Goal: Task Accomplishment & Management: Manage account settings

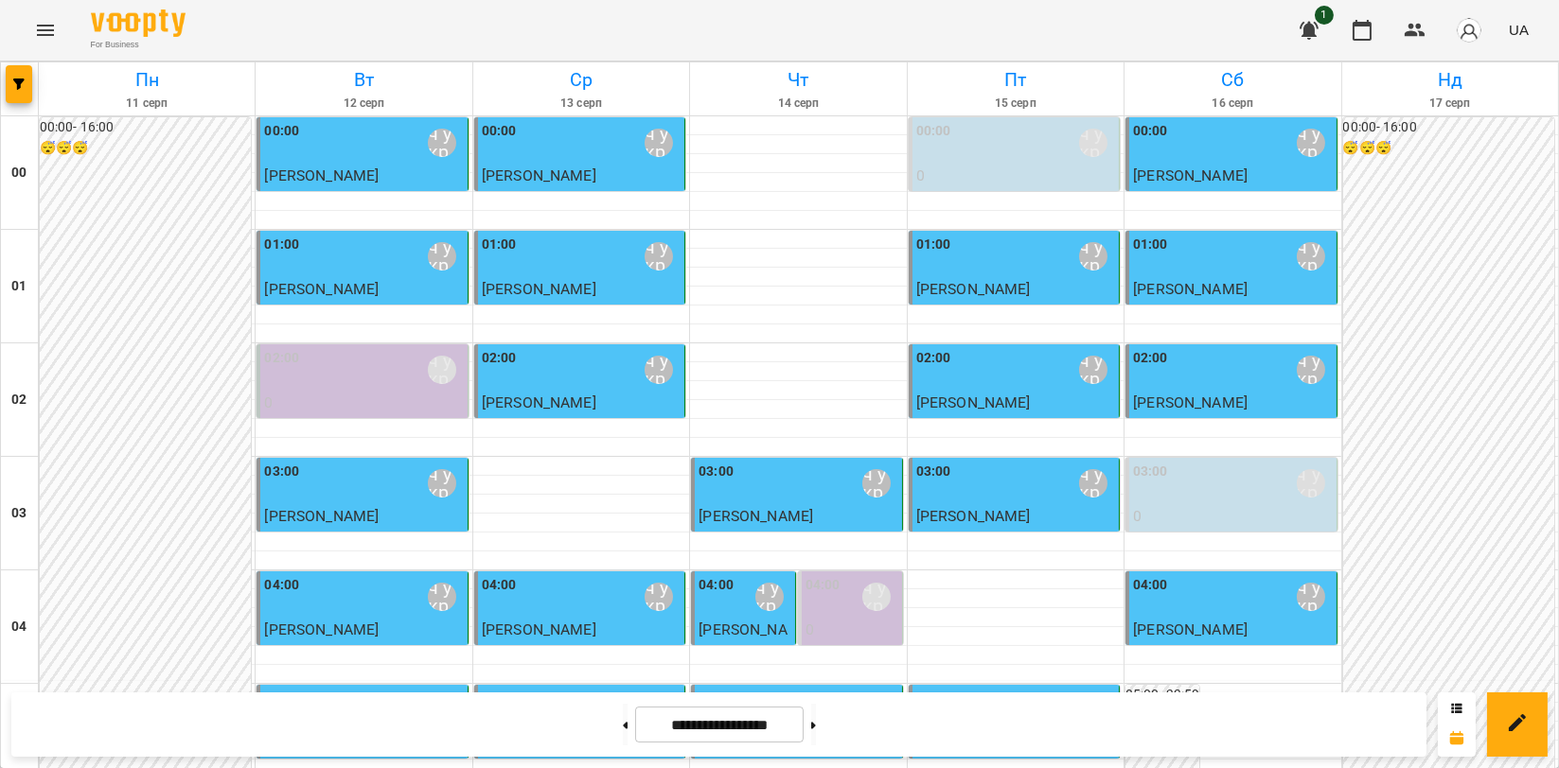
scroll to position [2103, 0]
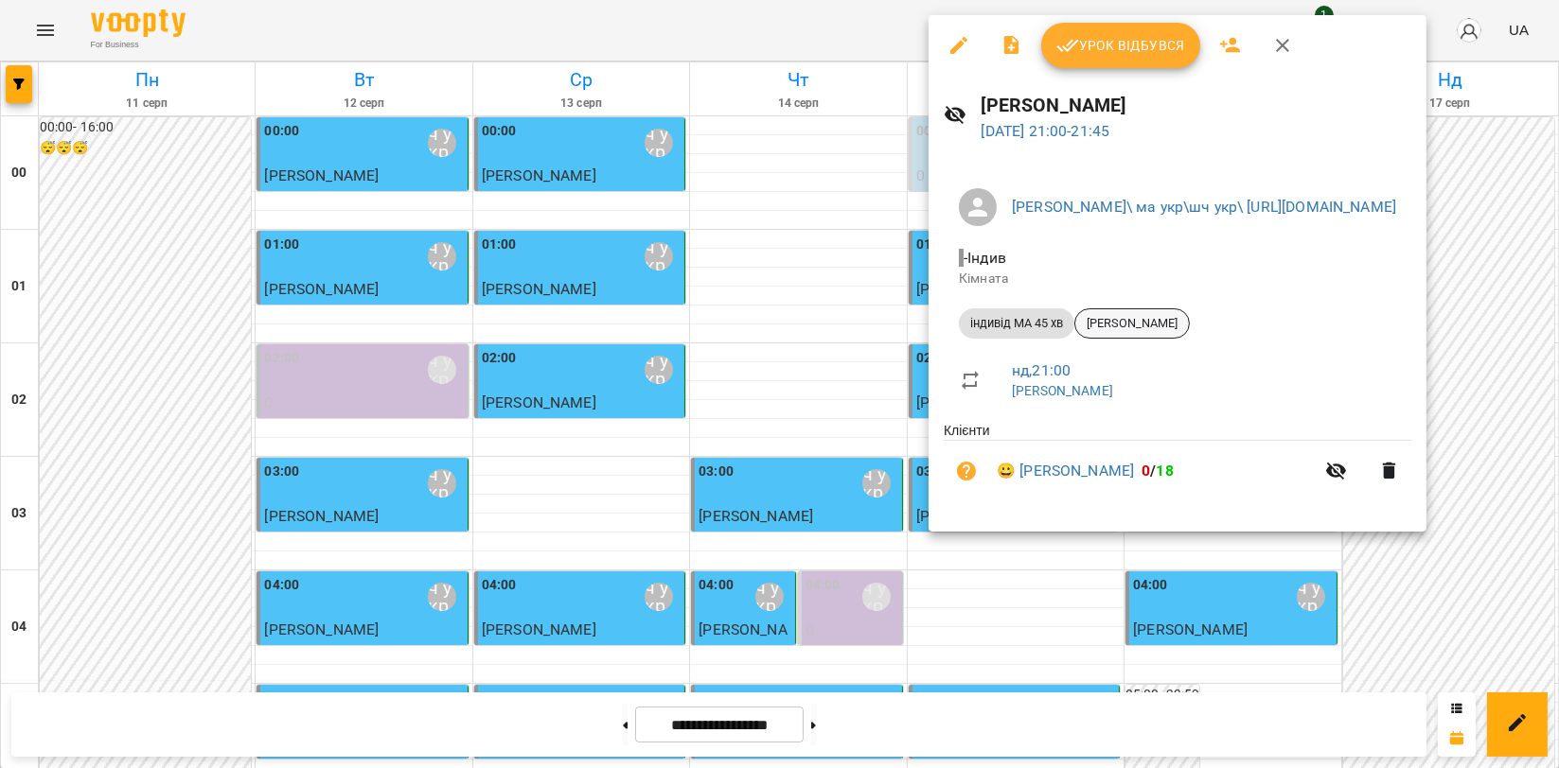
click at [1134, 323] on span "[PERSON_NAME]" at bounding box center [1132, 323] width 114 height 17
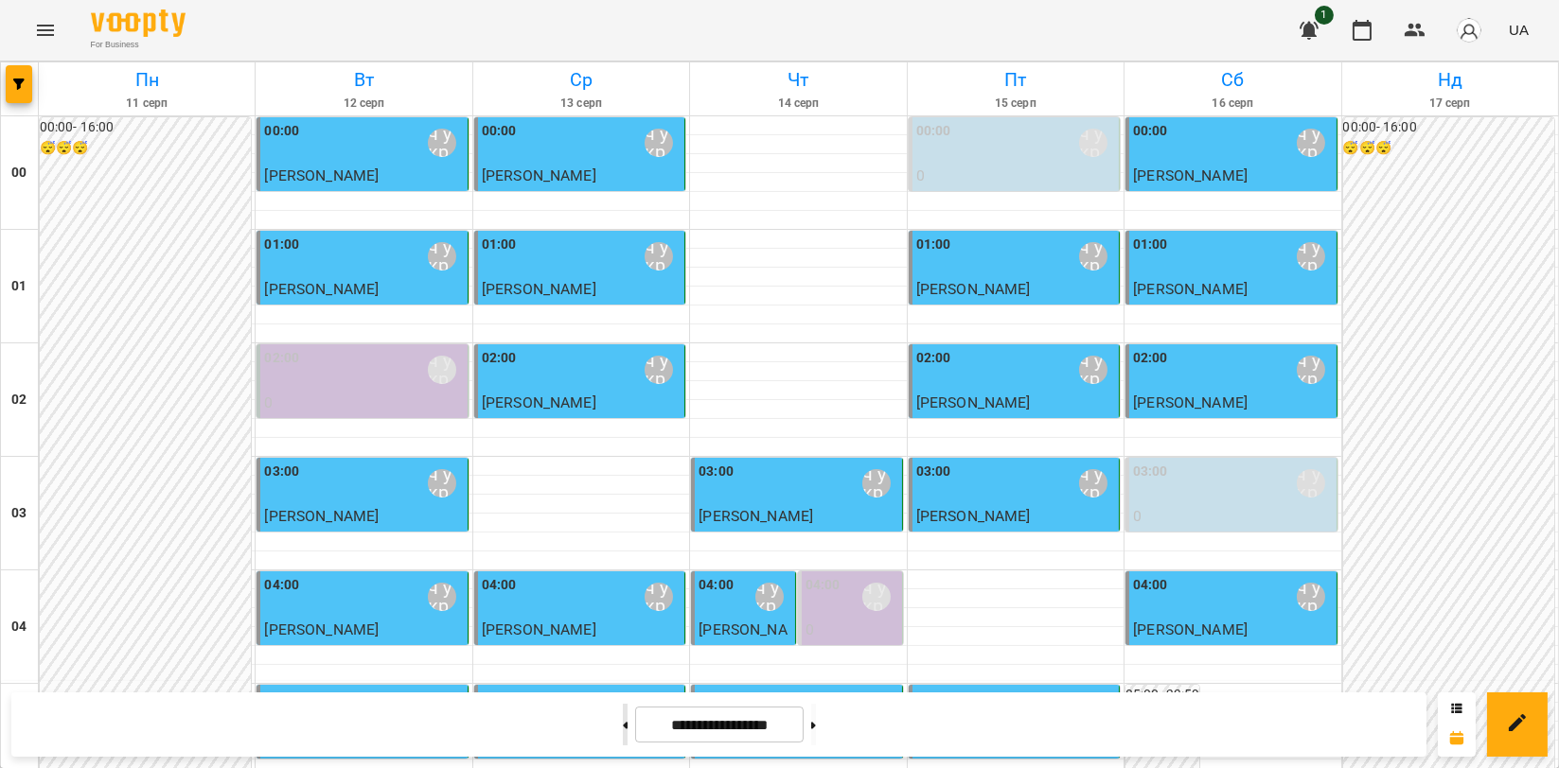
click at [623, 738] on button at bounding box center [625, 725] width 5 height 42
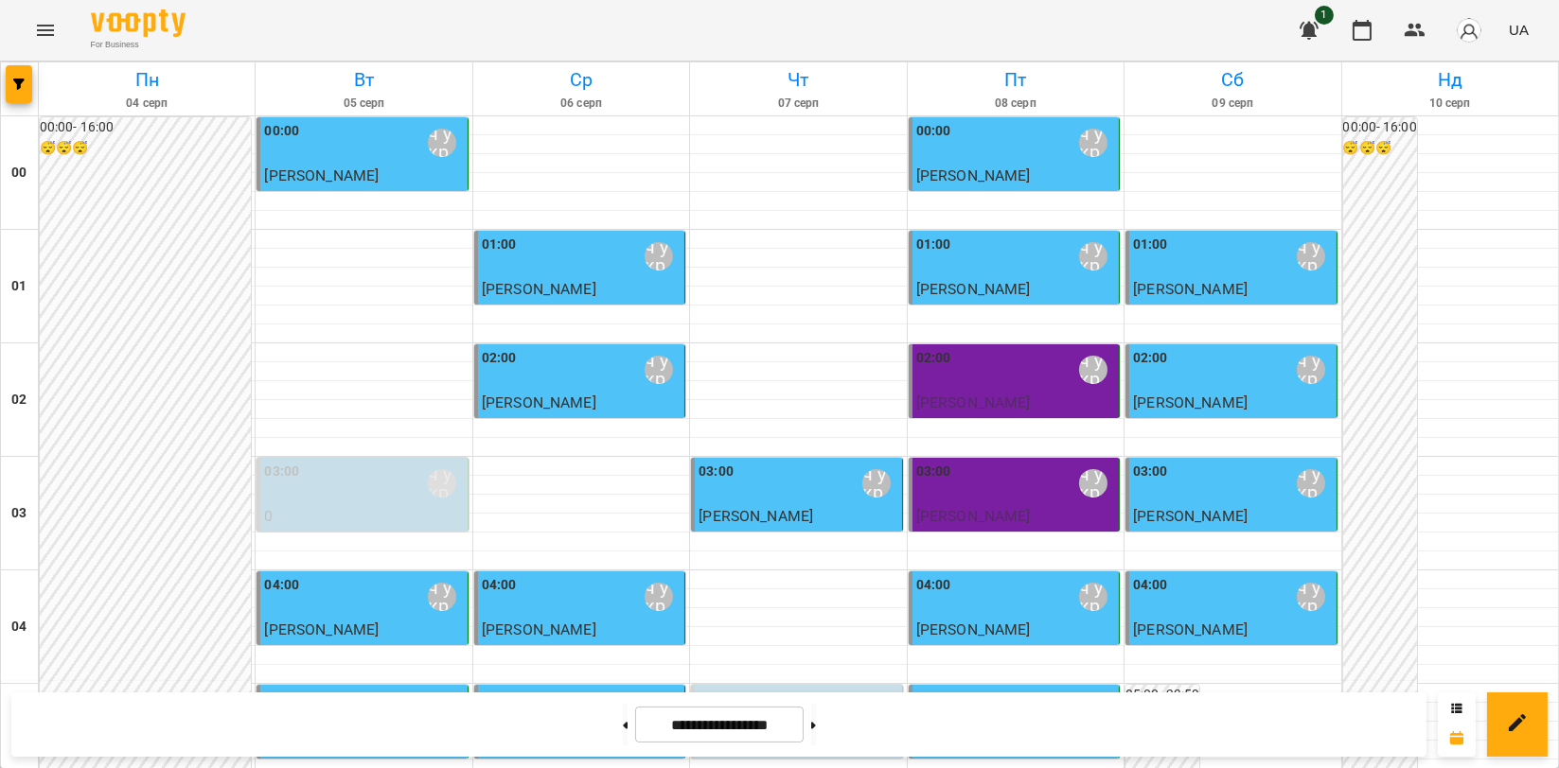
scroll to position [2158, 0]
click at [816, 729] on button at bounding box center [813, 725] width 5 height 42
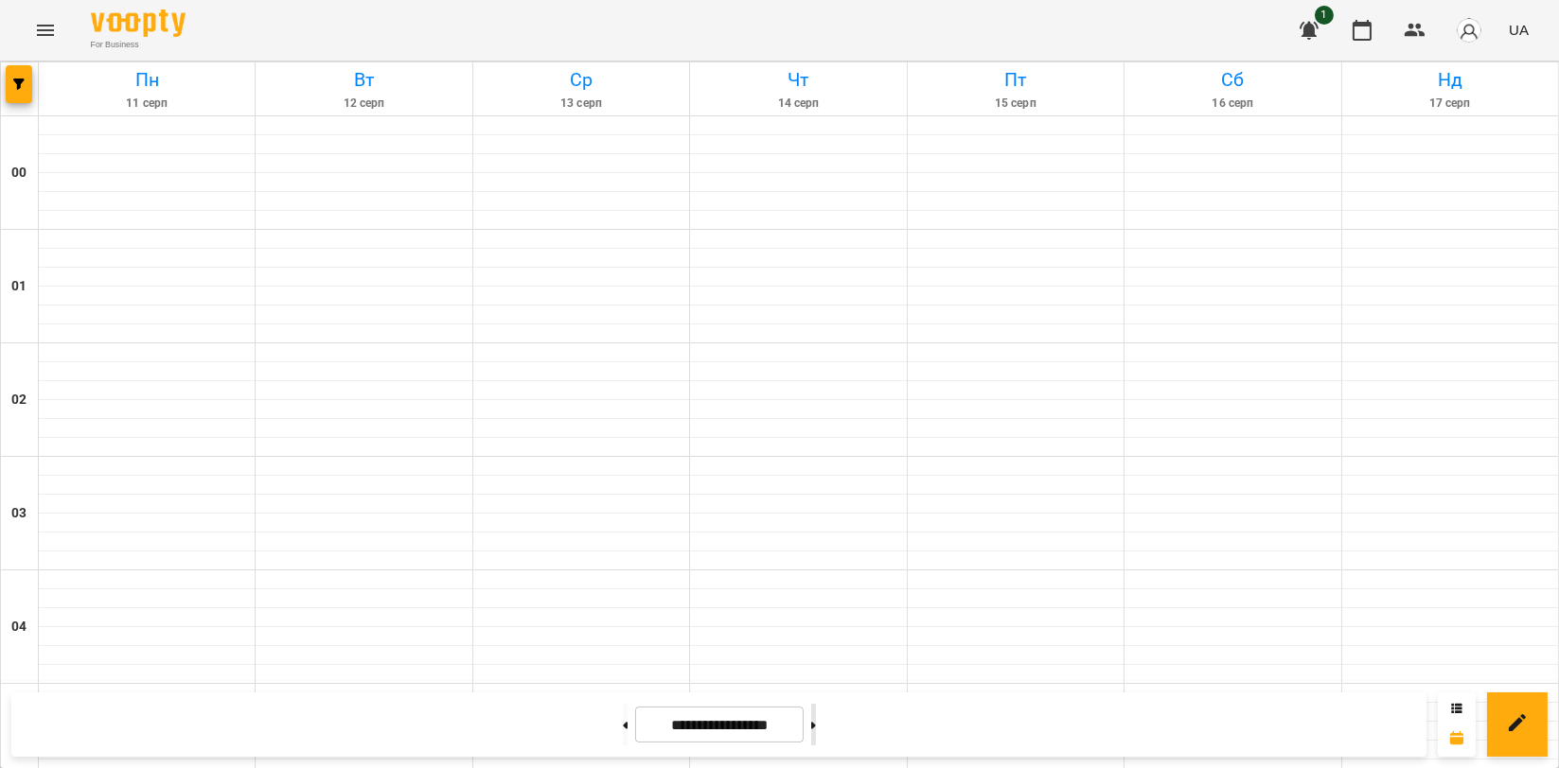
click at [816, 729] on button at bounding box center [813, 725] width 5 height 42
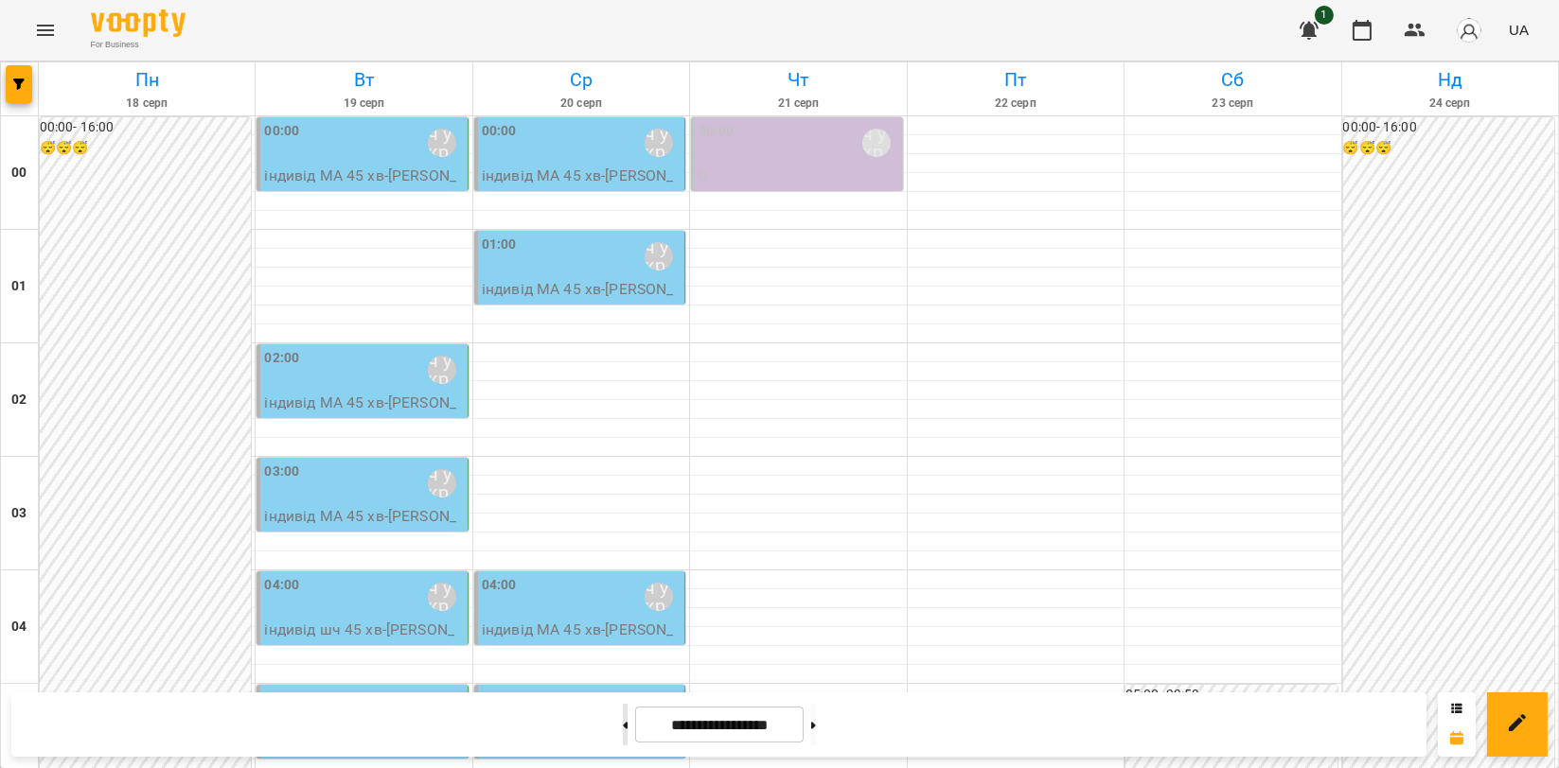
click at [623, 730] on button at bounding box center [625, 725] width 5 height 42
type input "**********"
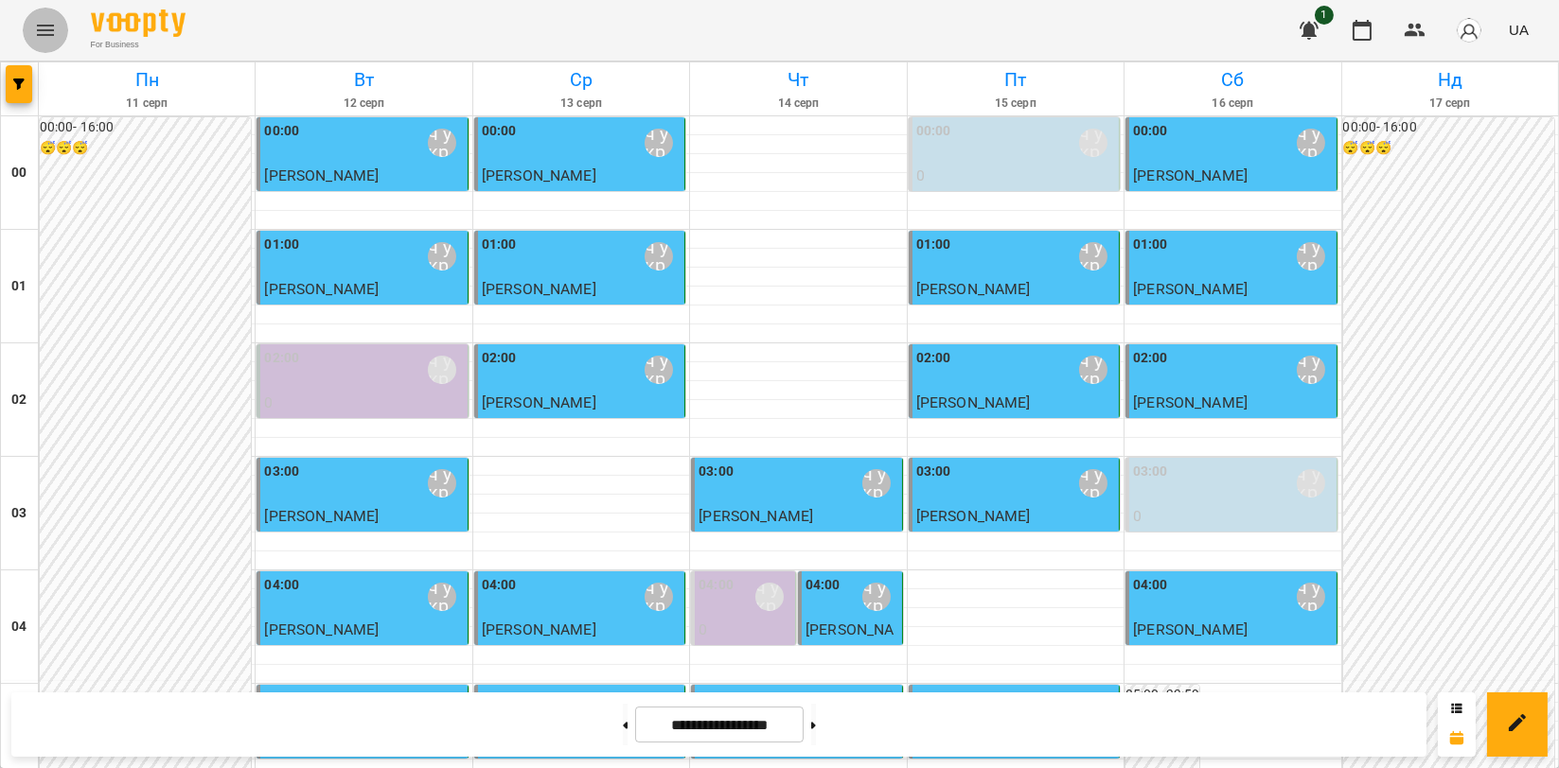
click at [47, 24] on icon "Menu" at bounding box center [45, 30] width 23 height 23
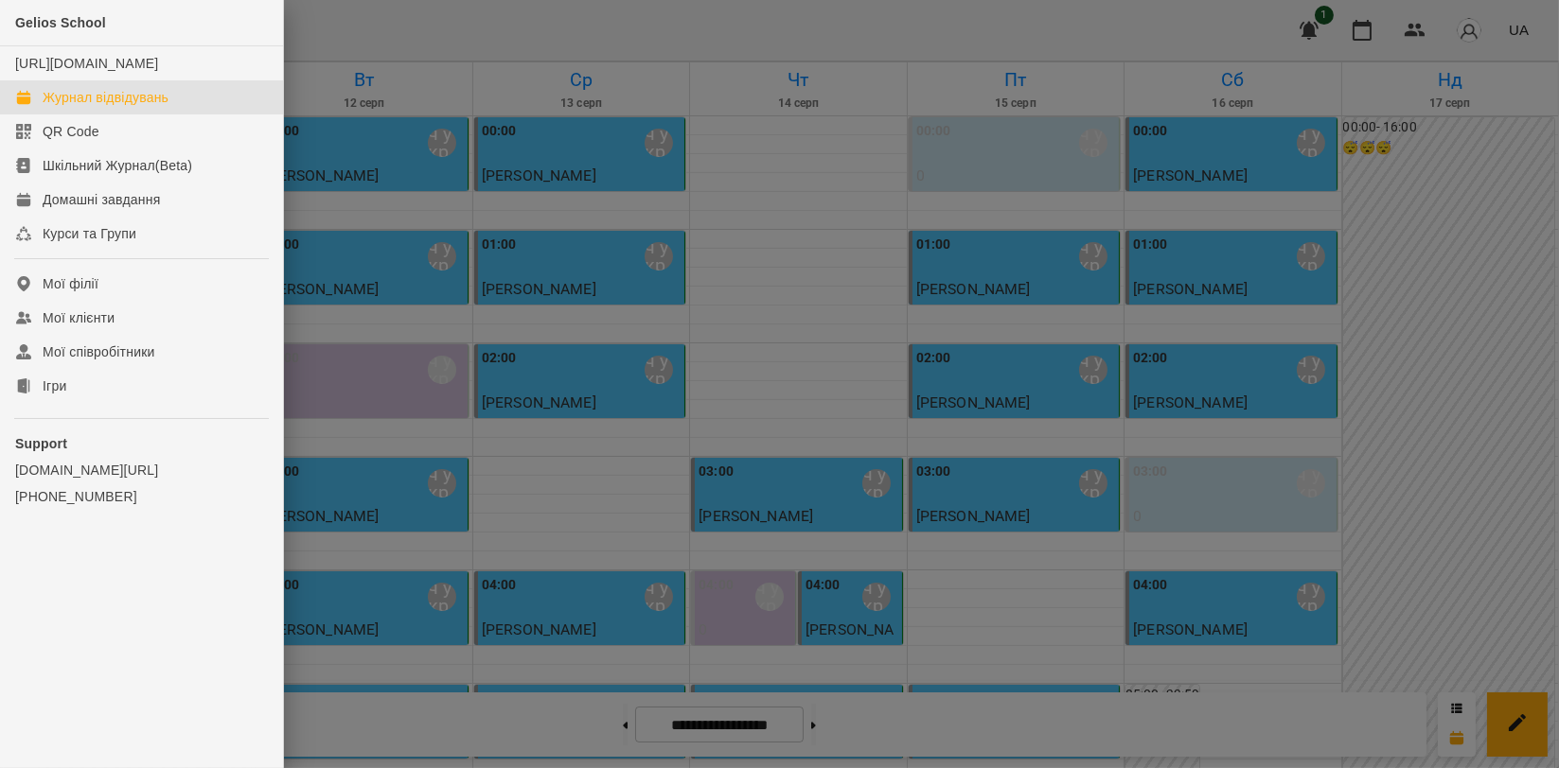
click at [146, 424] on ul "Gelios School [URL][DOMAIN_NAME] Журнал відвідувань QR Code Шкільний Журнал(Bet…" at bounding box center [141, 298] width 283 height 597
click at [150, 403] on link "Ігри" at bounding box center [141, 386] width 283 height 34
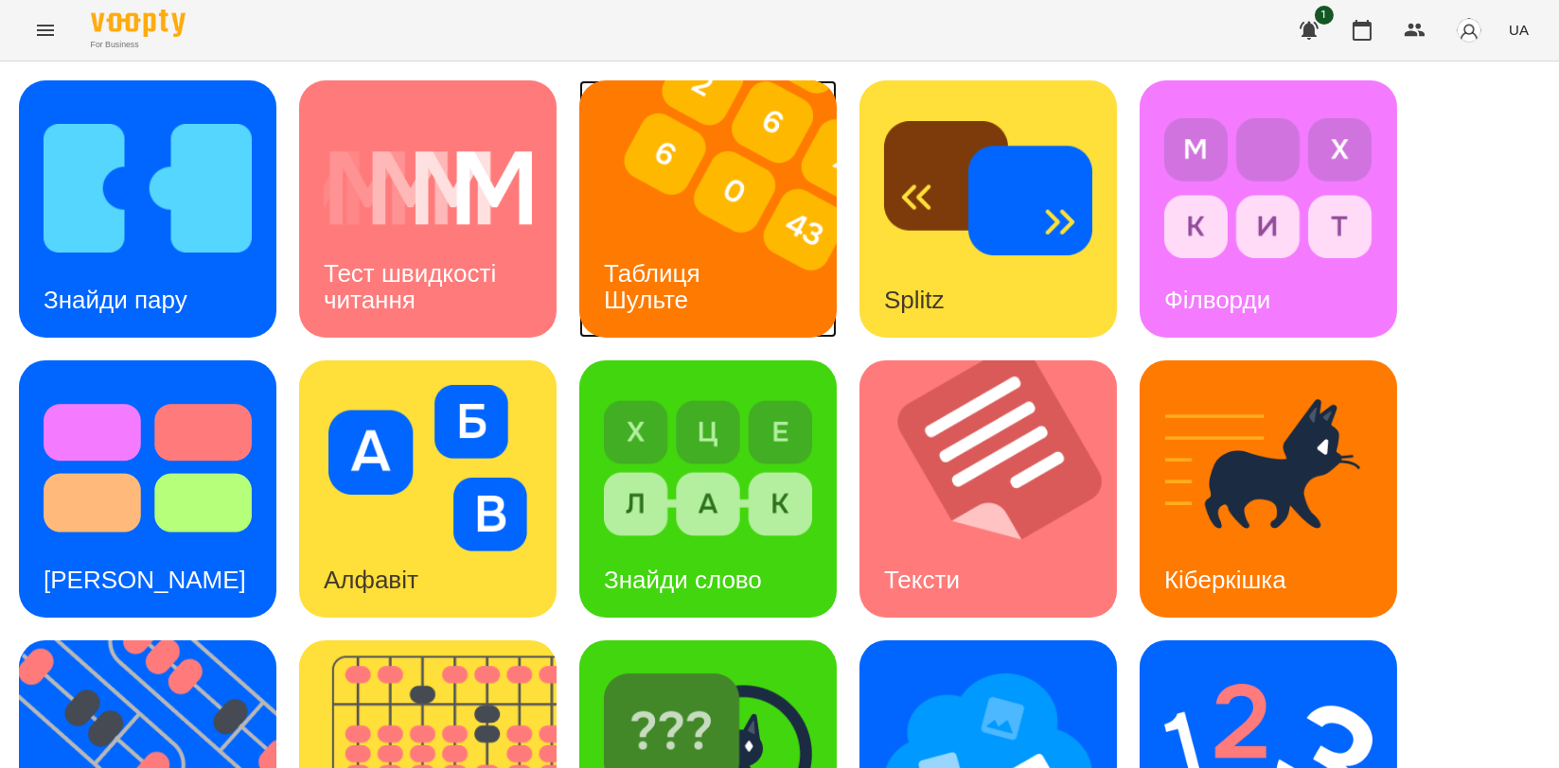
click at [623, 266] on h3 "Таблиця Шульте" at bounding box center [655, 286] width 103 height 54
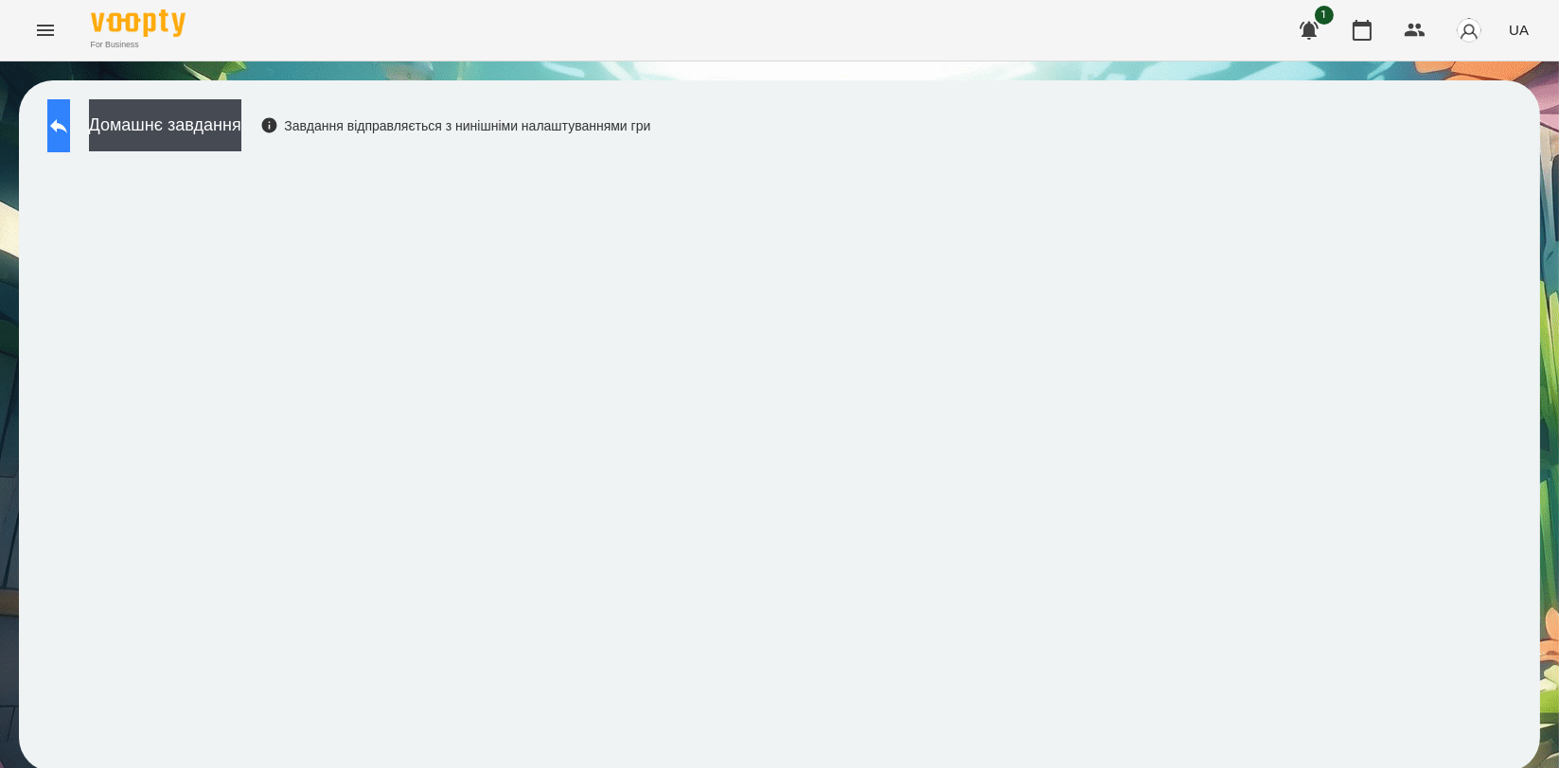
click at [70, 136] on button at bounding box center [58, 125] width 23 height 53
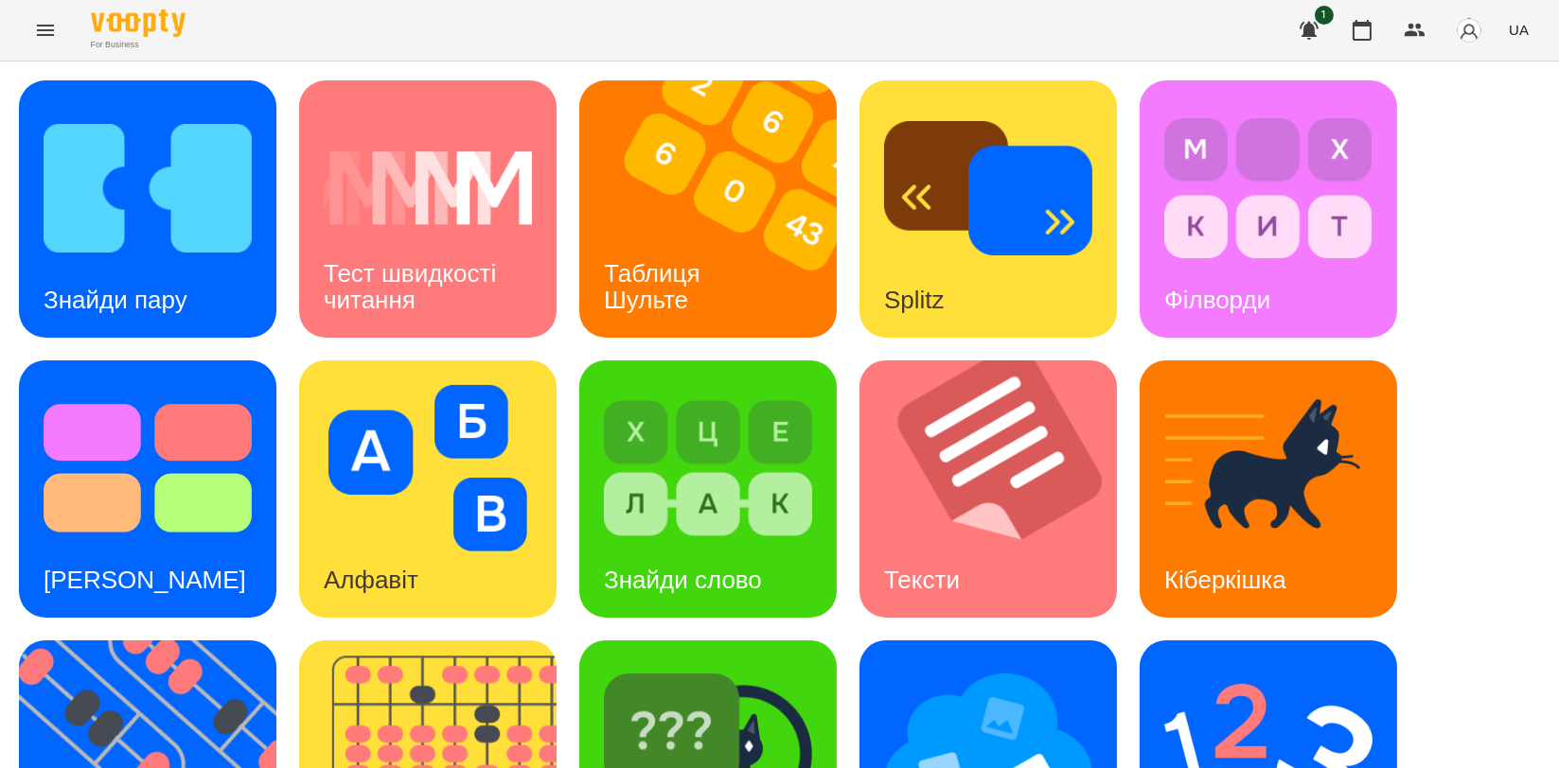
scroll to position [420, 0]
click at [155, 641] on img at bounding box center [159, 769] width 281 height 257
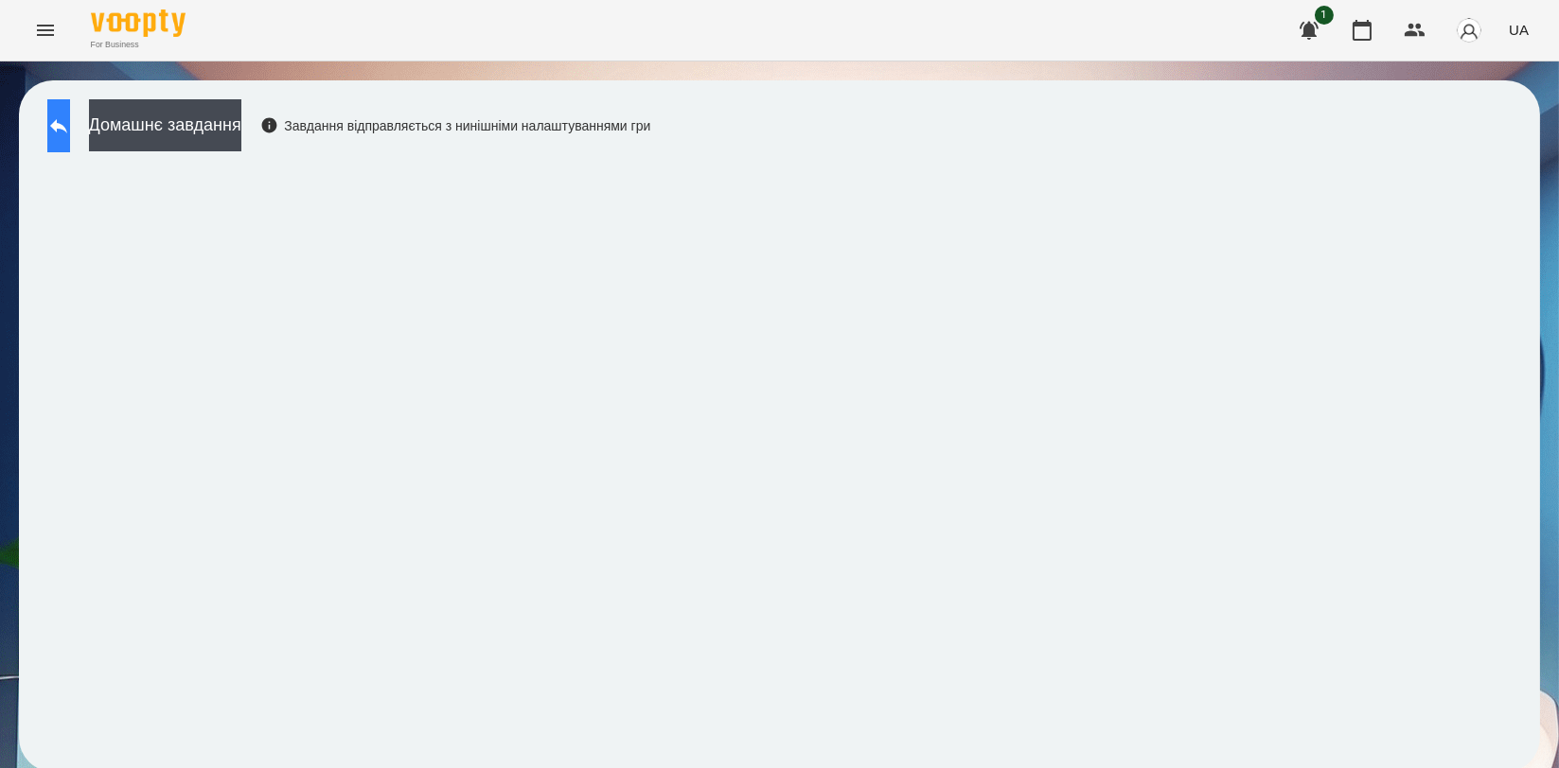
click at [70, 118] on icon at bounding box center [58, 125] width 23 height 23
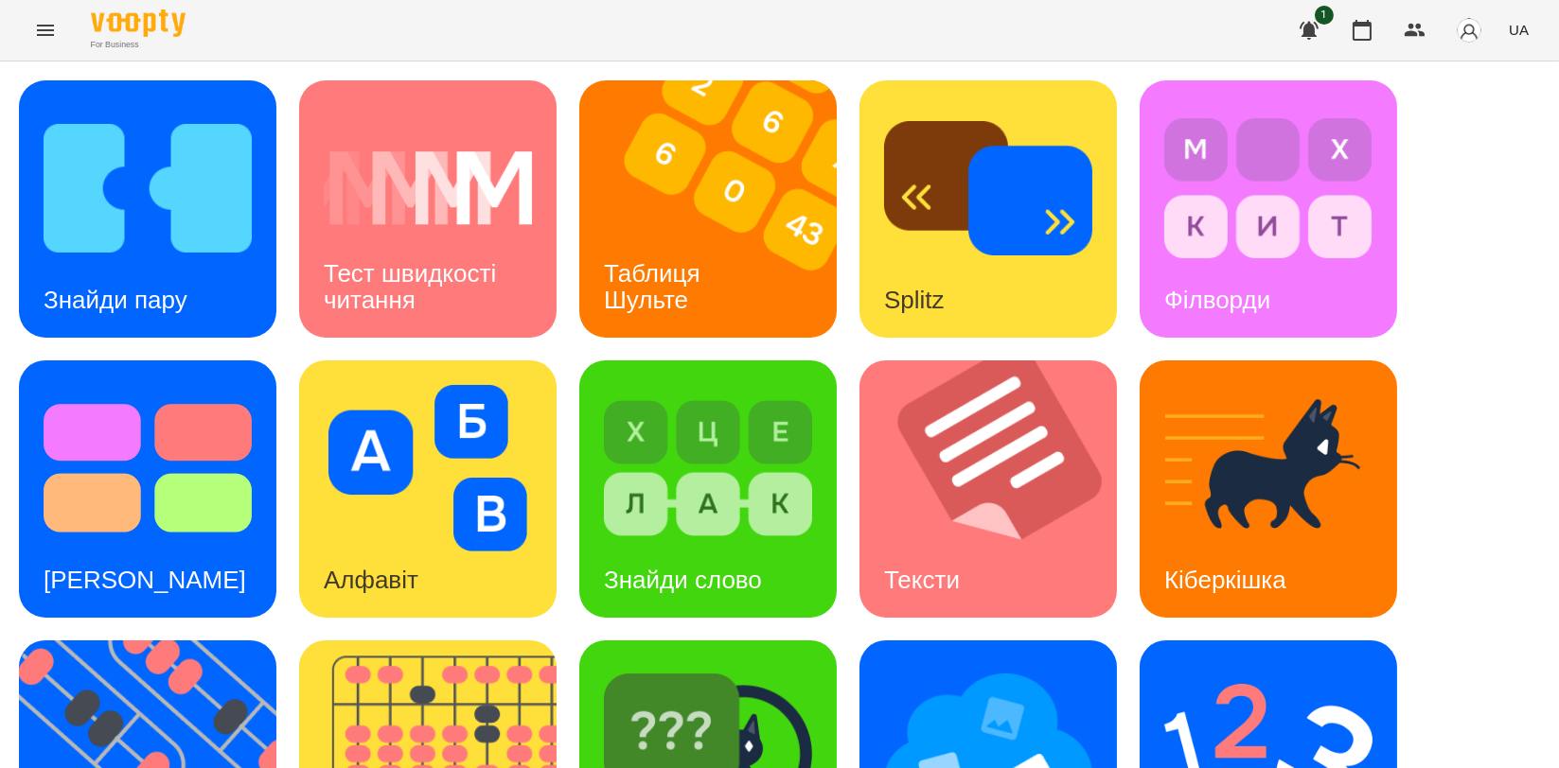
scroll to position [315, 0]
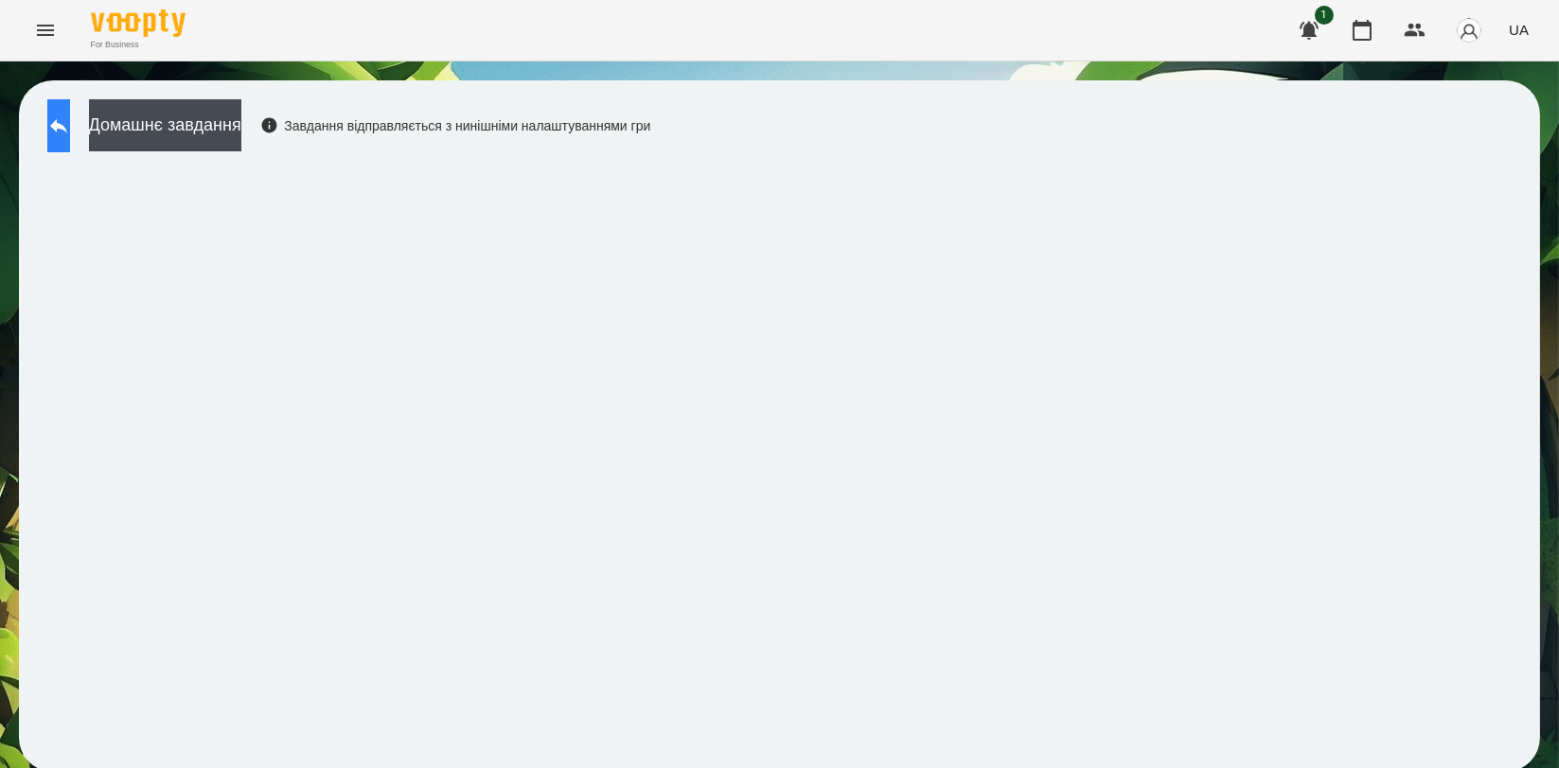
click at [69, 130] on icon at bounding box center [58, 125] width 23 height 23
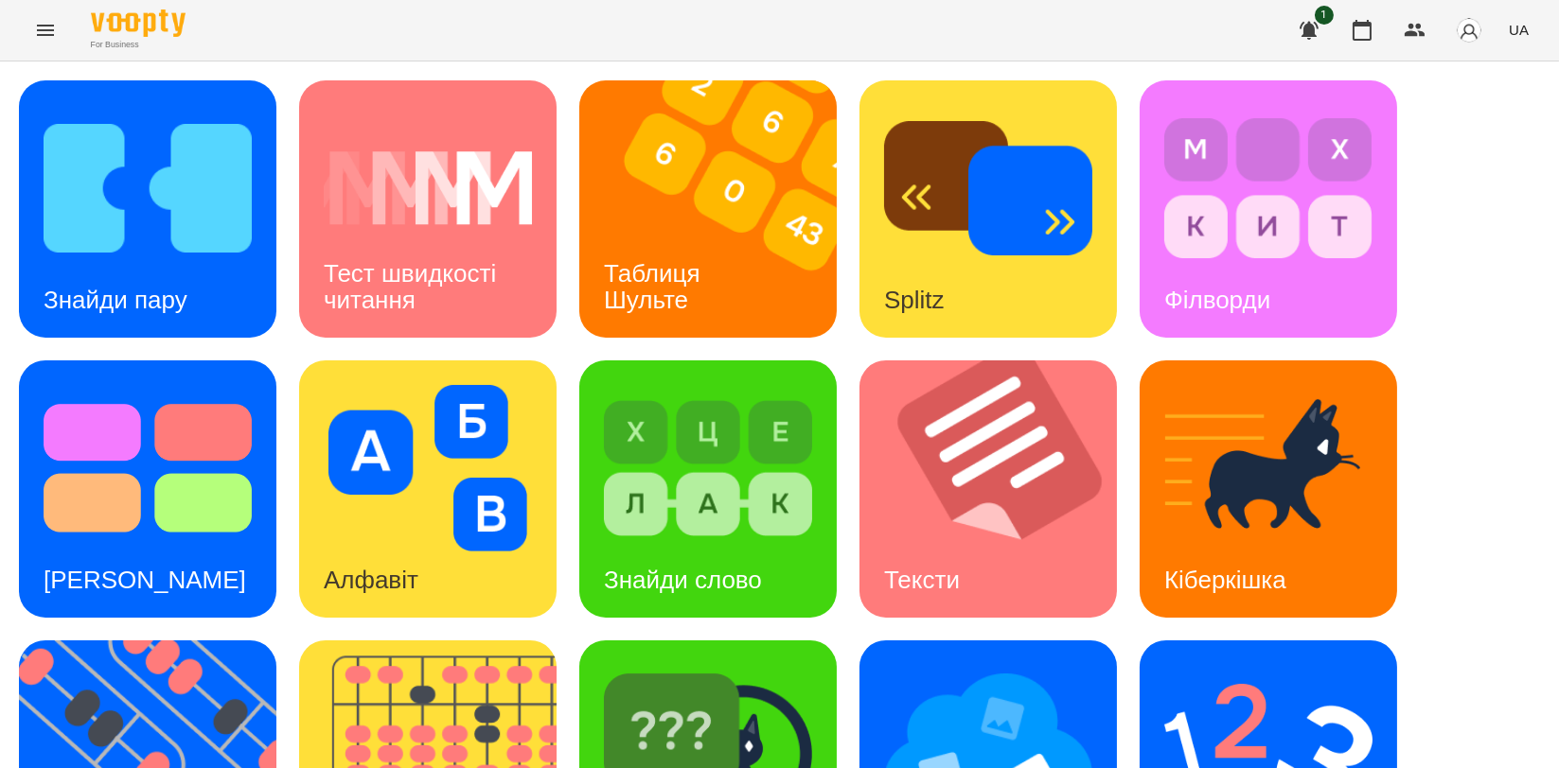
scroll to position [420, 0]
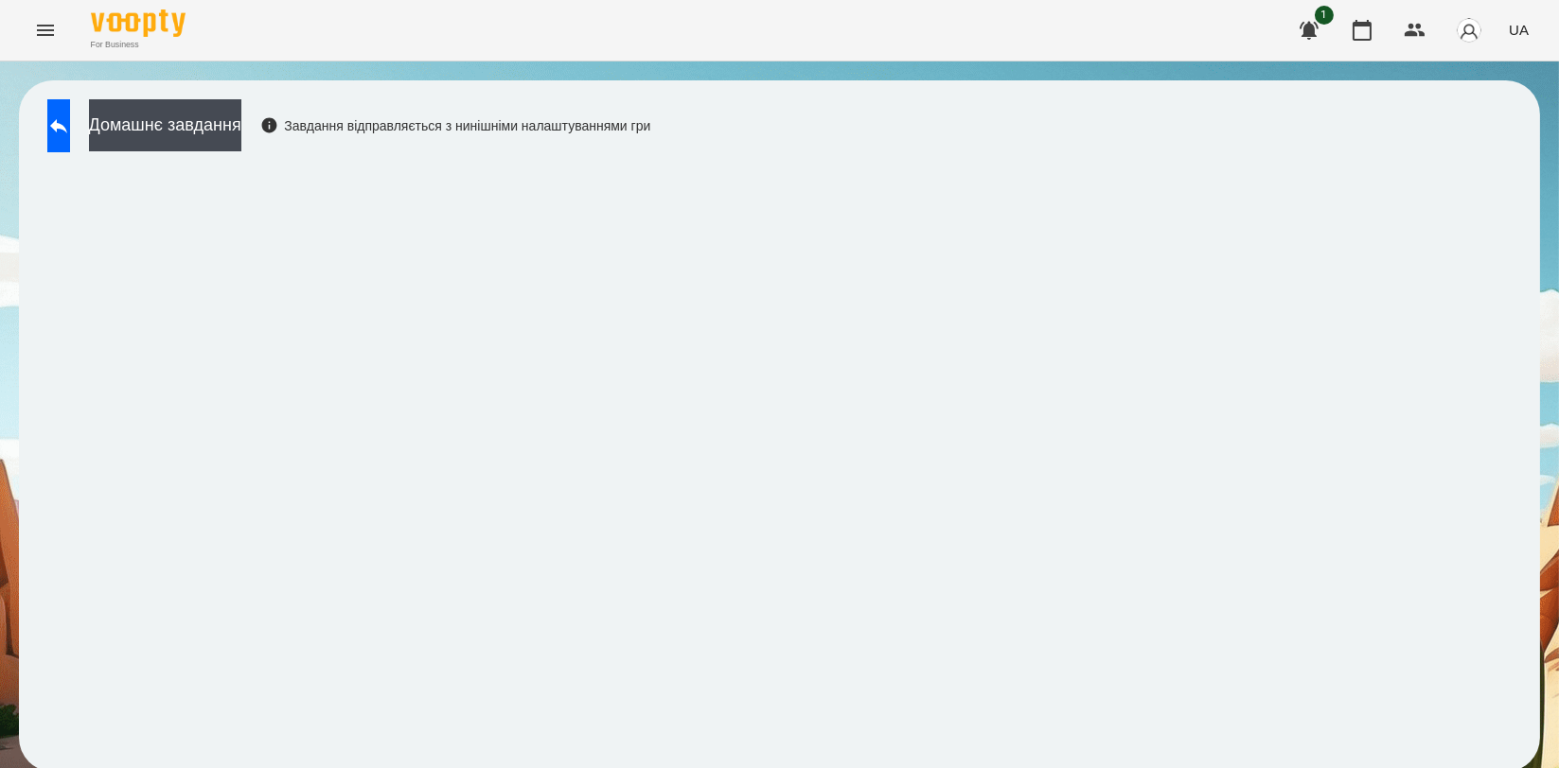
drag, startPoint x: 395, startPoint y: 88, endPoint x: 458, endPoint y: 85, distance: 63.5
click at [458, 85] on div "Домашнє завдання Завдання відправляється з нинішніми налаштуваннями гри" at bounding box center [779, 426] width 1521 height 692
click at [62, 132] on button at bounding box center [58, 125] width 23 height 53
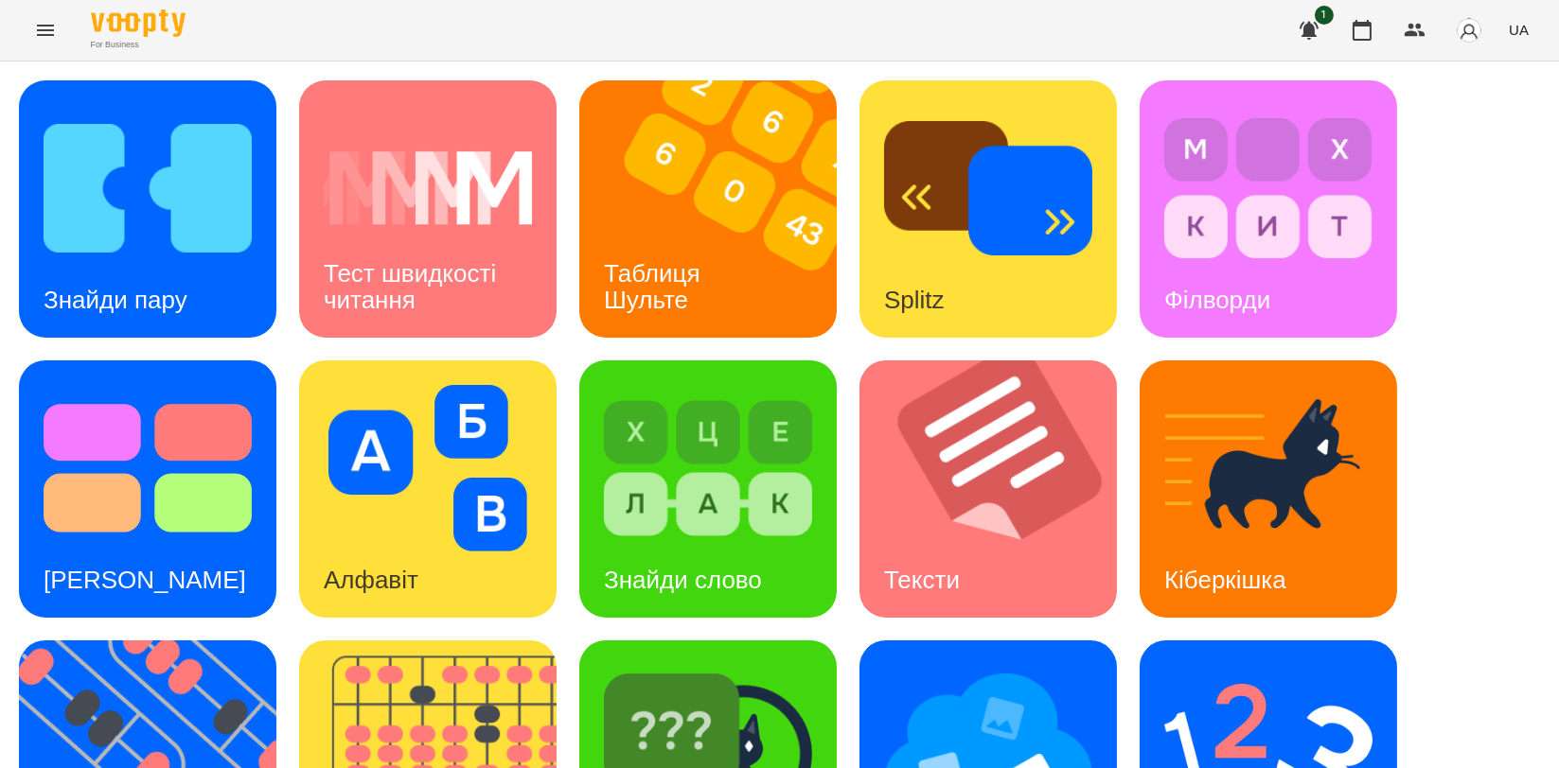
scroll to position [315, 0]
click at [500, 641] on img at bounding box center [439, 769] width 281 height 257
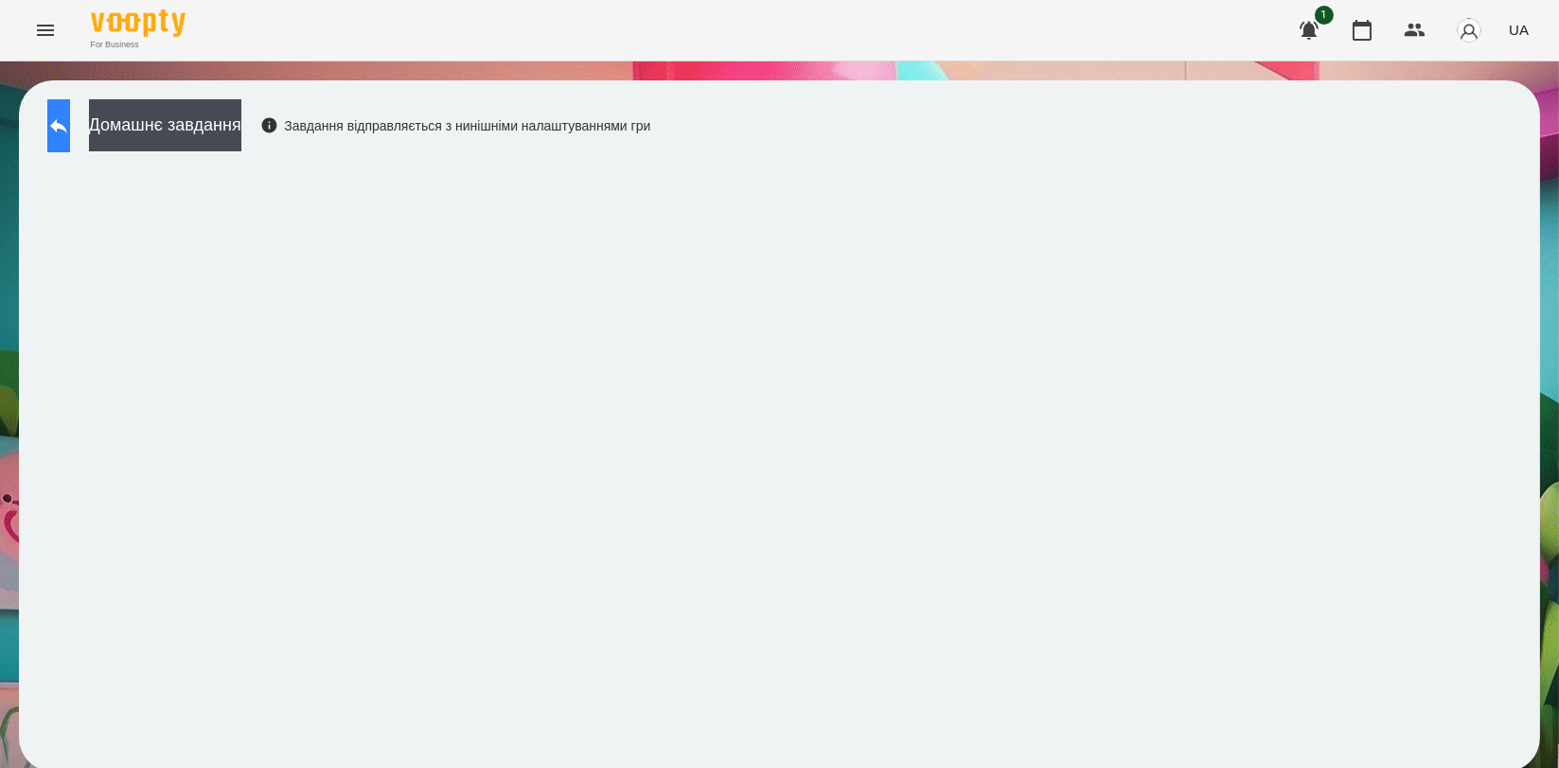
click at [70, 119] on icon at bounding box center [58, 125] width 23 height 23
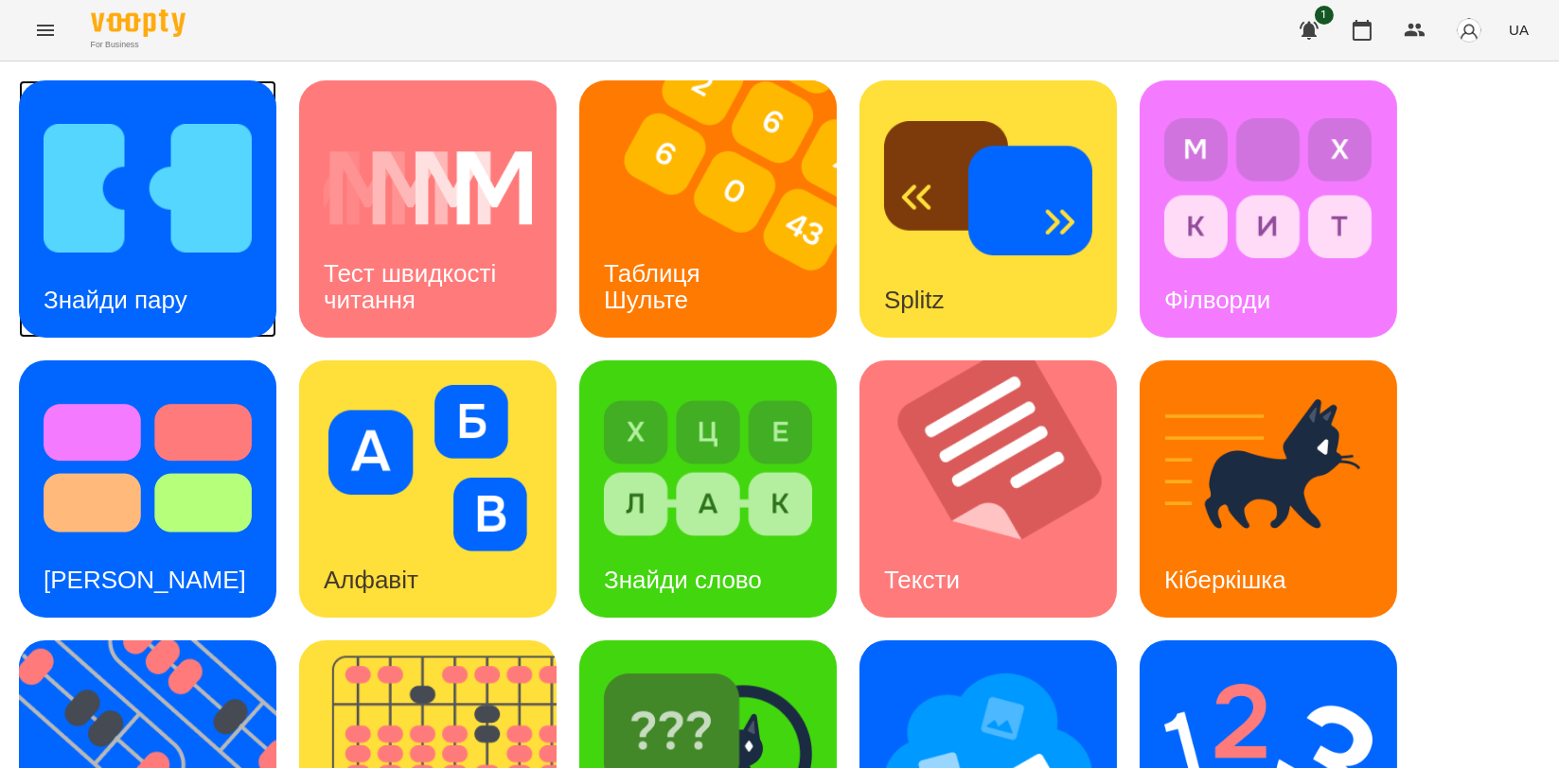
click at [125, 240] on img at bounding box center [148, 188] width 208 height 167
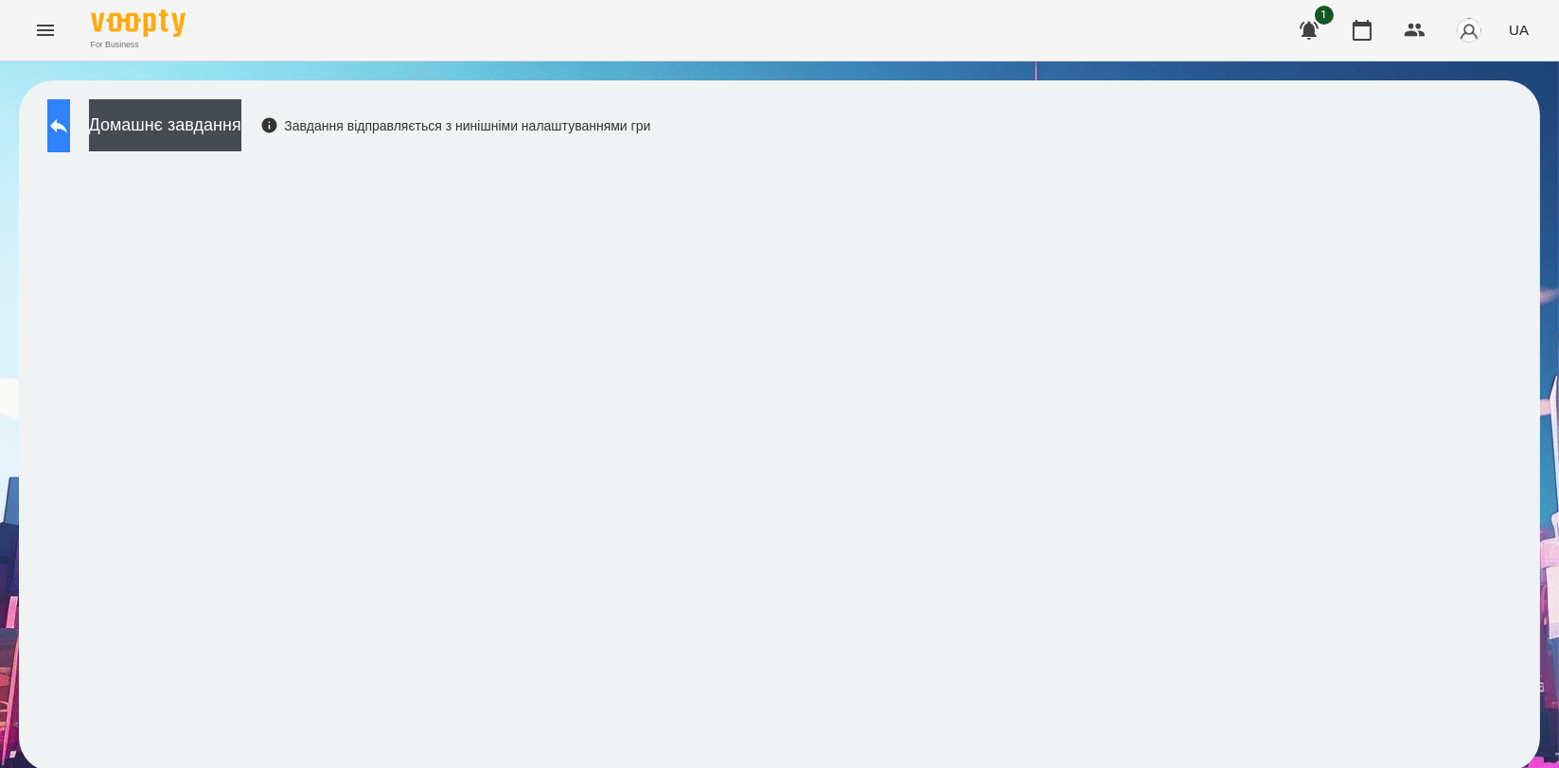
click at [67, 127] on icon at bounding box center [58, 126] width 17 height 14
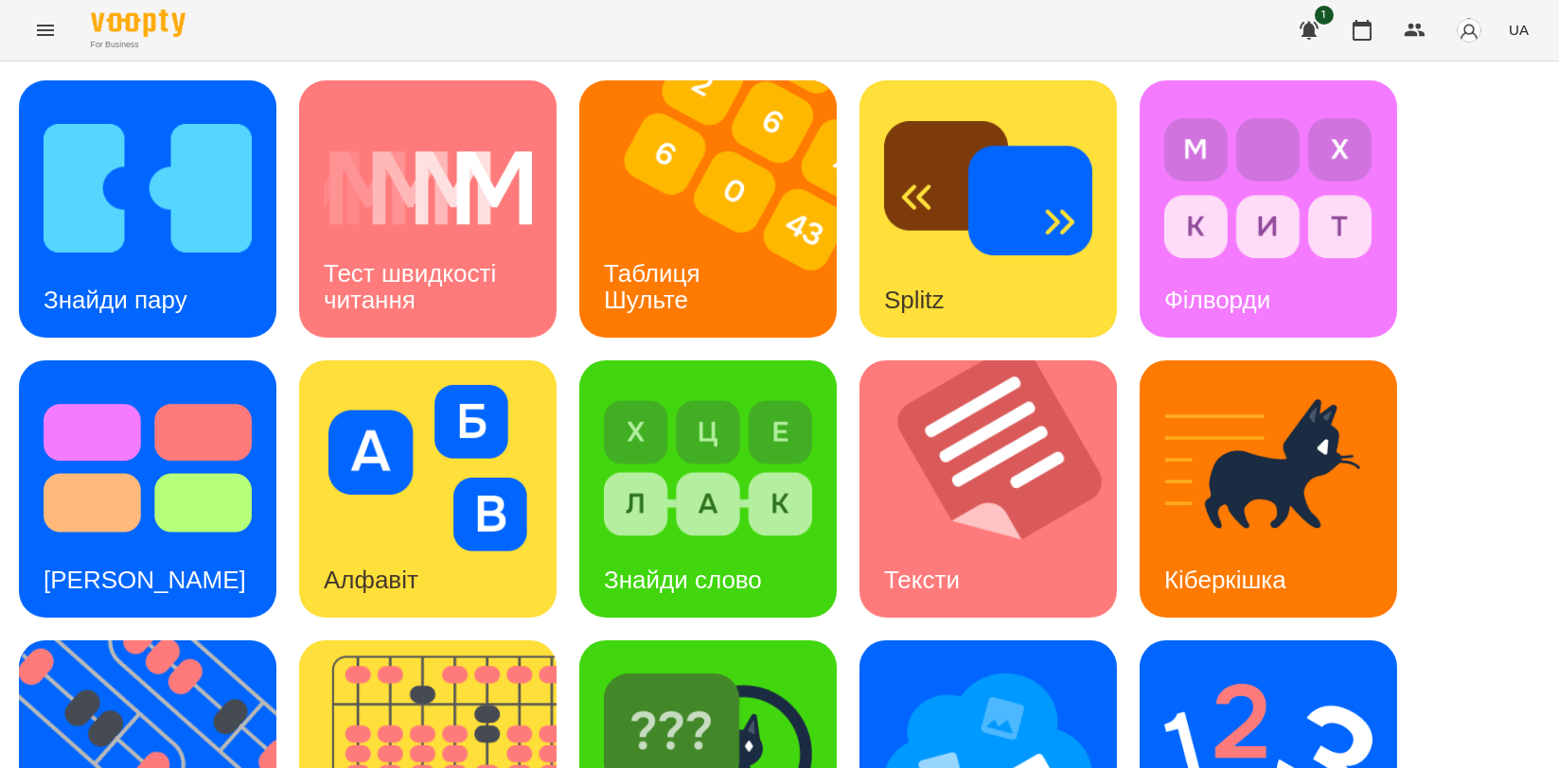
scroll to position [420, 0]
click at [721, 665] on img at bounding box center [708, 748] width 208 height 167
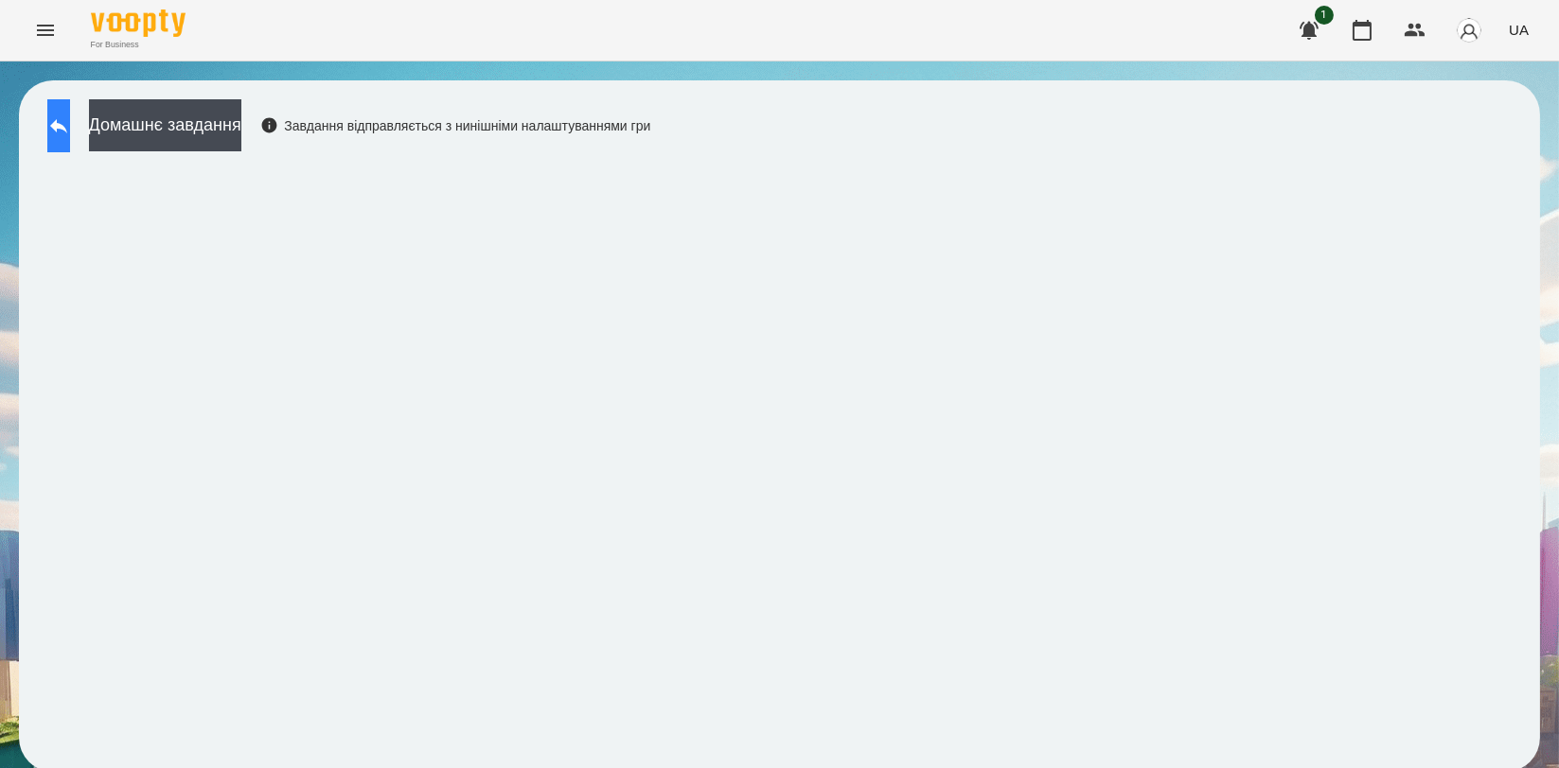
click at [70, 137] on button at bounding box center [58, 125] width 23 height 53
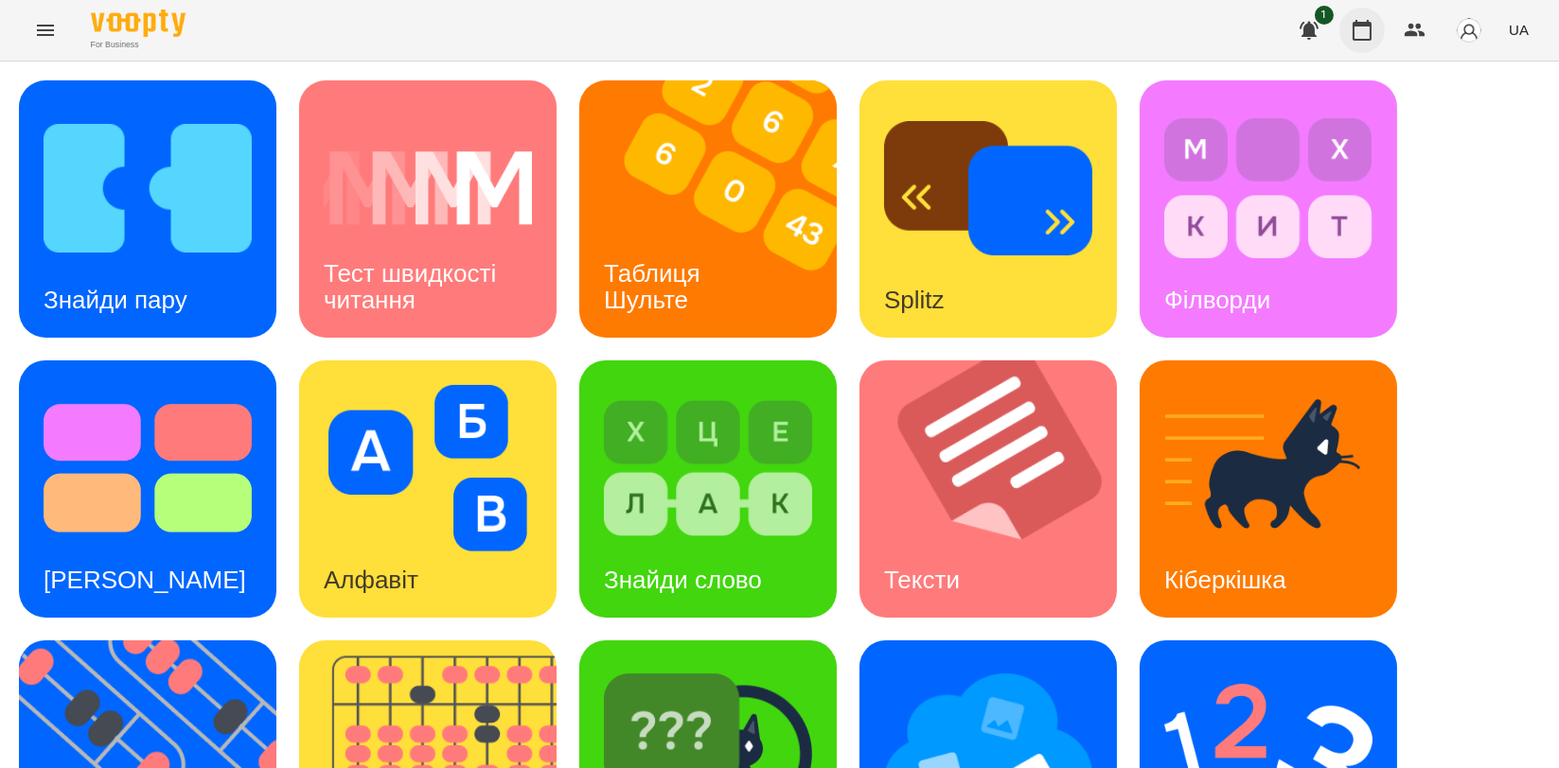
click at [1346, 37] on button "button" at bounding box center [1361, 30] width 45 height 45
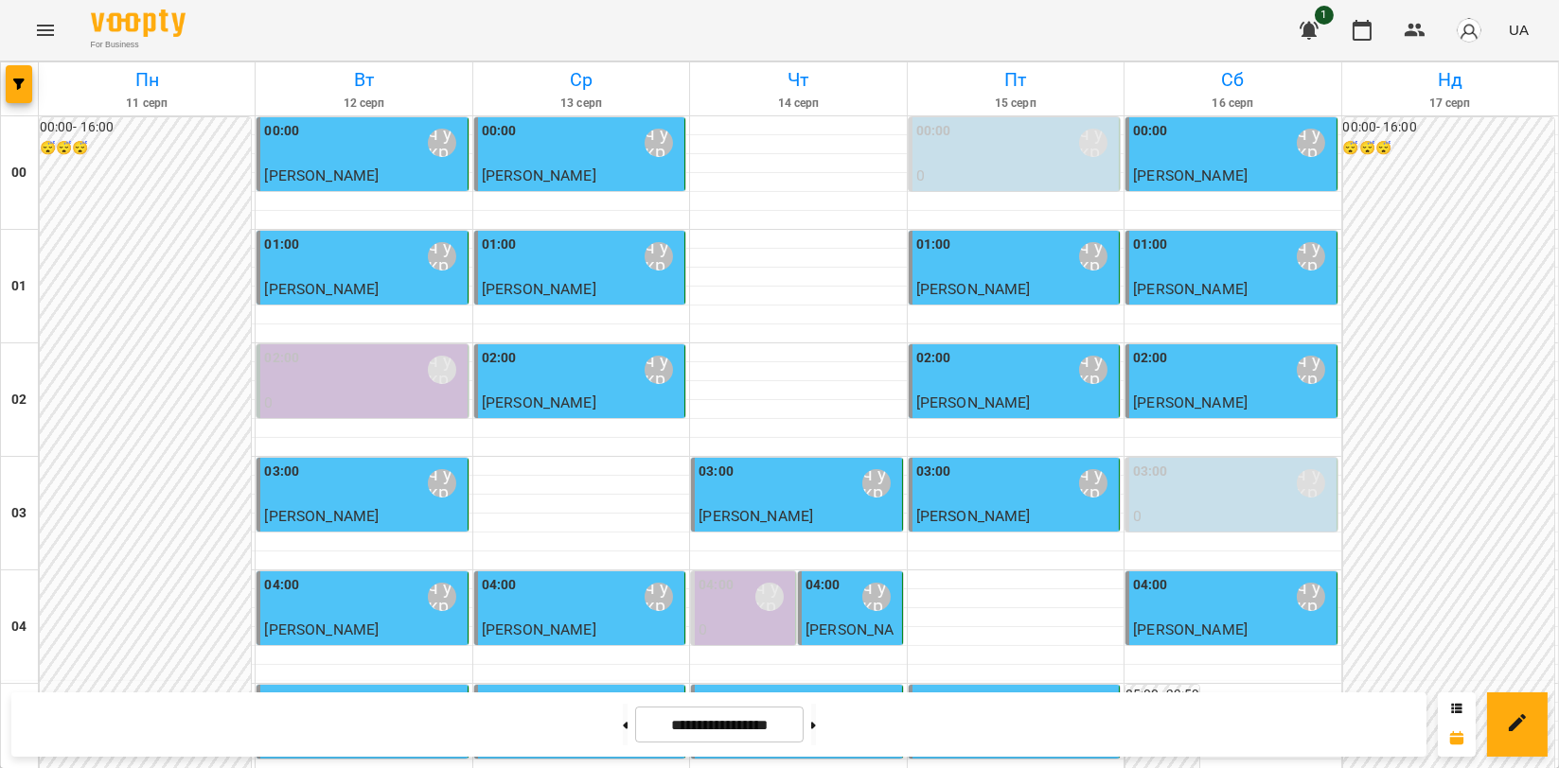
scroll to position [2158, 0]
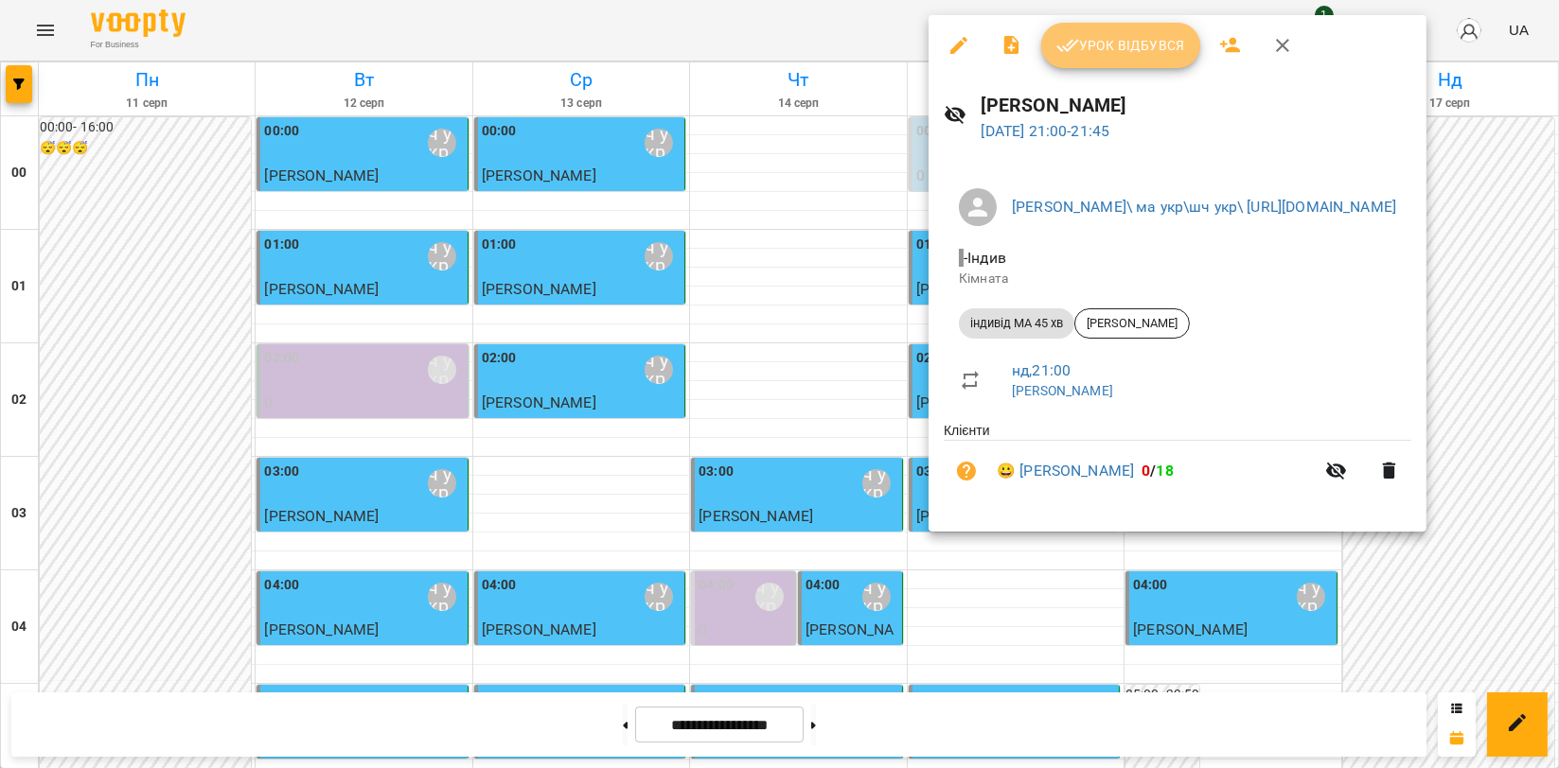
click at [1119, 55] on span "Урок відбувся" at bounding box center [1120, 45] width 129 height 23
